Goal: Find specific page/section: Find specific page/section

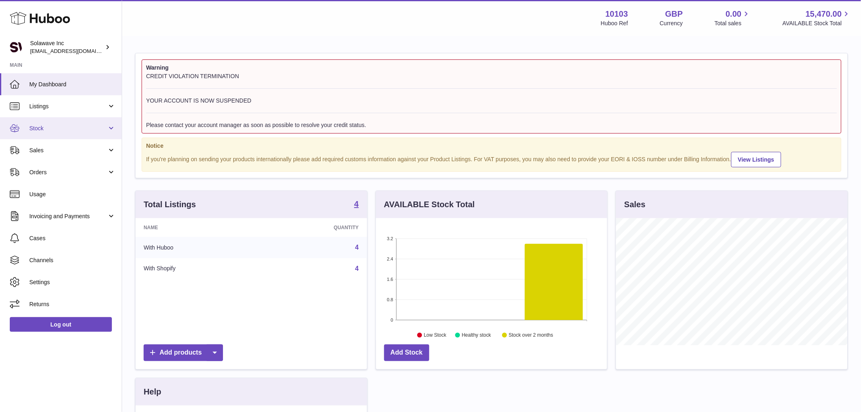
scroll to position [127, 231]
click at [57, 139] on link "Sales" at bounding box center [61, 150] width 122 height 22
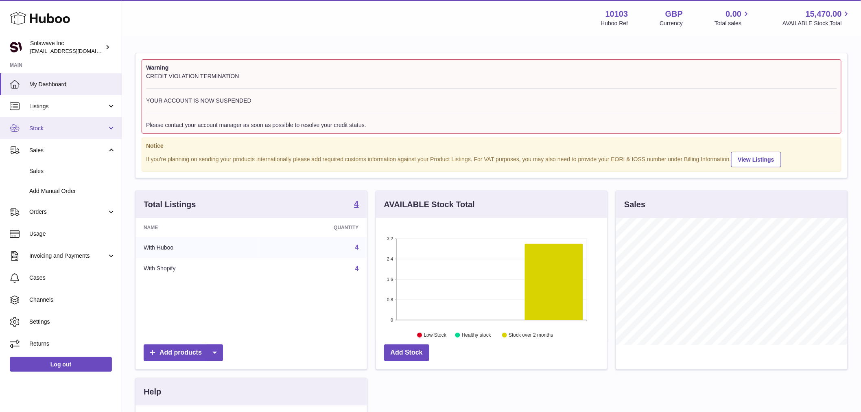
click at [54, 129] on span "Stock" at bounding box center [68, 129] width 78 height 8
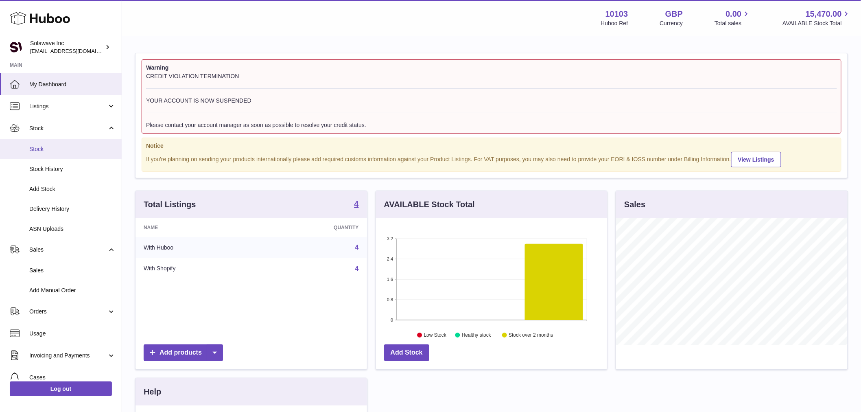
click at [54, 151] on span "Stock" at bounding box center [72, 149] width 86 height 8
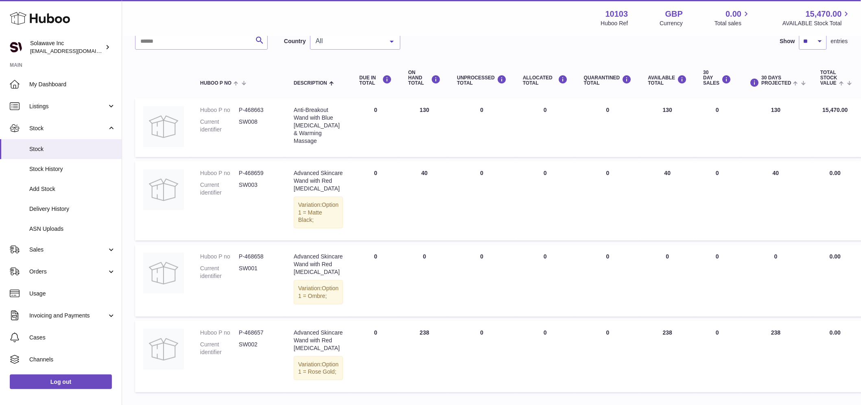
scroll to position [109, 0]
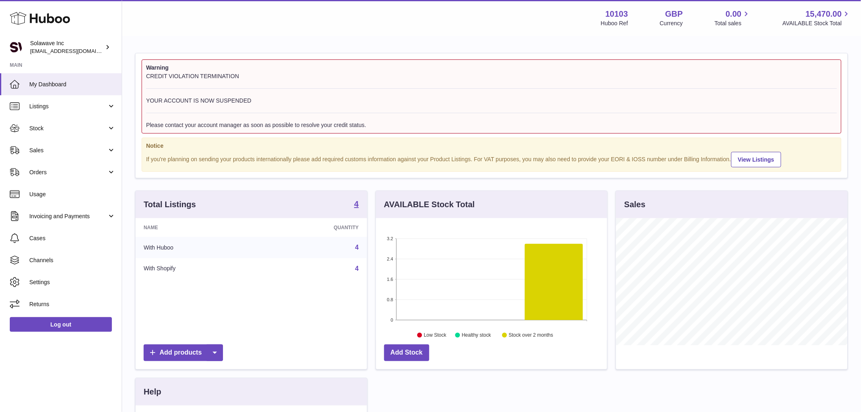
scroll to position [127, 231]
